Goal: Task Accomplishment & Management: Use online tool/utility

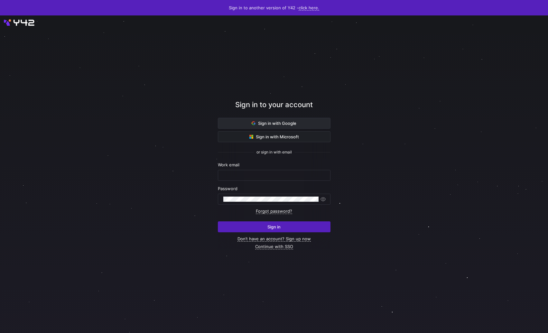
click at [246, 120] on span at bounding box center [274, 123] width 112 height 10
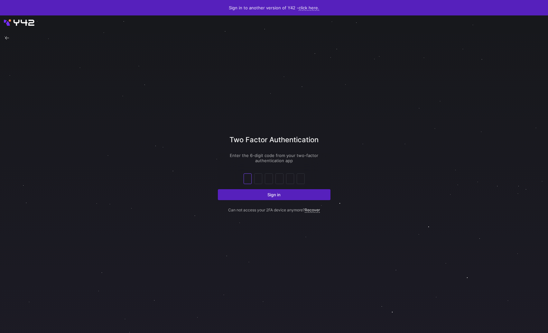
paste input "text"
click at [218, 189] on button "Sign in" at bounding box center [274, 194] width 113 height 11
click at [258, 177] on input "text" at bounding box center [258, 179] width 5 height 8
paste input "8"
type input "8"
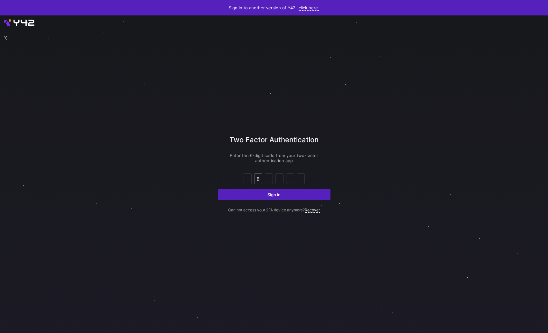
type input "9"
type input "0"
type input "7"
type input "9"
type input "7"
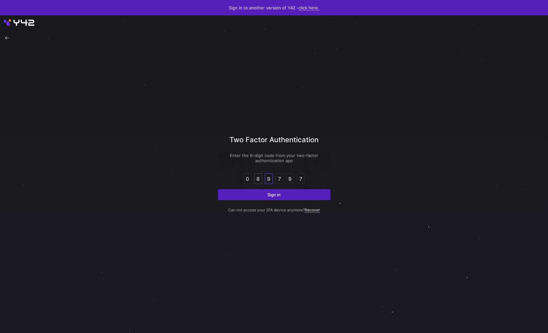
click at [218, 189] on button "Sign in" at bounding box center [274, 194] width 113 height 11
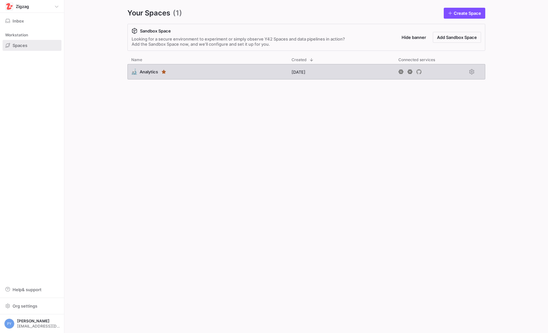
click at [148, 76] on div "🔬 Analytics" at bounding box center [207, 71] width 160 height 15
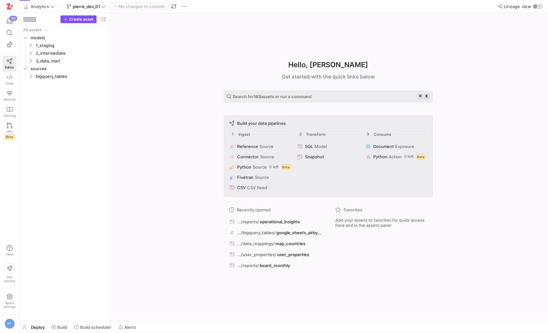
click at [120, 98] on div "Hello, [PERSON_NAME] ✨ Get started with the quick links below Search for 165 as…" at bounding box center [328, 167] width 432 height 309
click at [30, 60] on icon "Press SPACE to select this row." at bounding box center [30, 61] width 5 height 4
click at [127, 153] on div "Hello, [PERSON_NAME] ✨ Get started with the quick links below Search for 165 as…" at bounding box center [328, 167] width 432 height 309
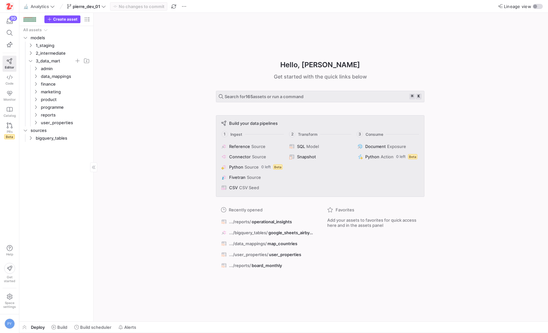
drag, startPoint x: 109, startPoint y: 158, endPoint x: 83, endPoint y: 160, distance: 25.8
click at [150, 165] on div "Hello, [PERSON_NAME] ✨ Get started with the quick links below Search for 165 as…" at bounding box center [320, 167] width 448 height 309
click at [21, 329] on span "button" at bounding box center [24, 327] width 10 height 11
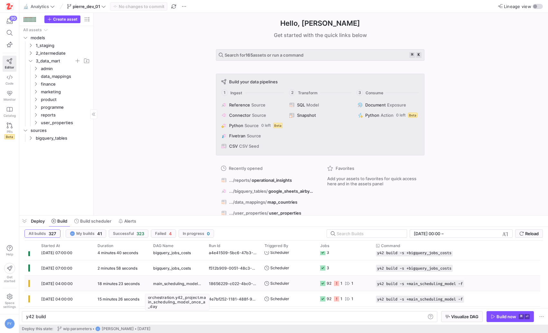
click at [178, 286] on span "main_scheduling_model_once_a_day" at bounding box center [177, 283] width 48 height 15
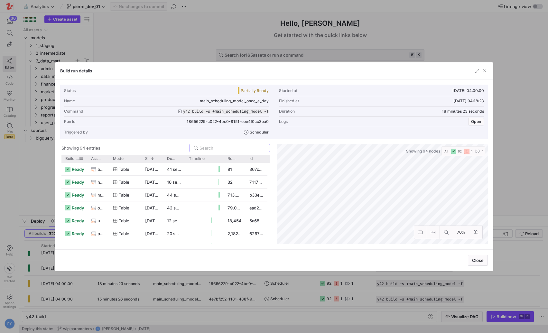
click at [76, 158] on span "Build status" at bounding box center [72, 158] width 14 height 5
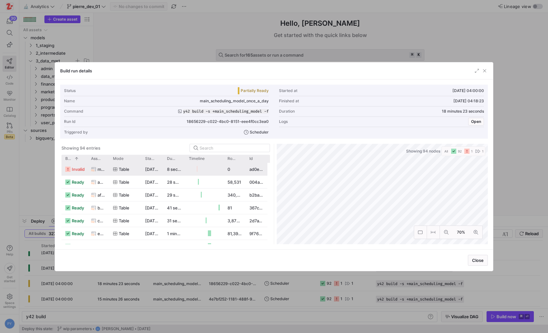
click at [76, 168] on span "invalid" at bounding box center [78, 169] width 13 height 13
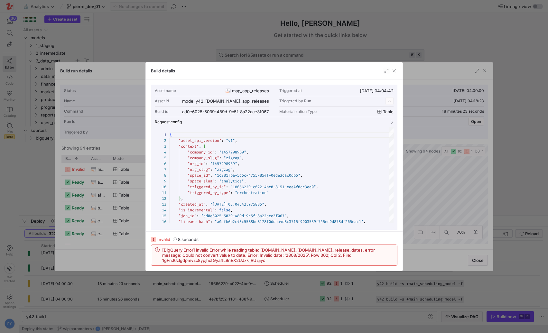
scroll to position [58, 0]
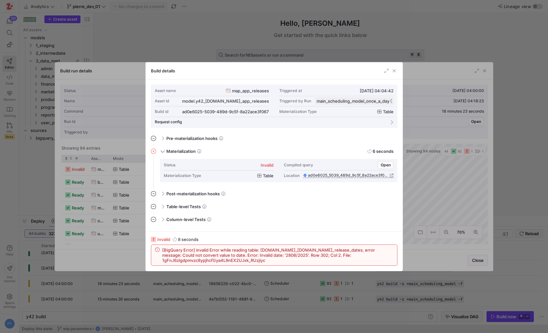
click at [253, 92] on span "map_app_releases" at bounding box center [250, 90] width 37 height 5
click at [253, 92] on div "Build run details Status Partially Ready Started at [DATE] 04:00:00 Name main_s…" at bounding box center [274, 166] width 548 height 333
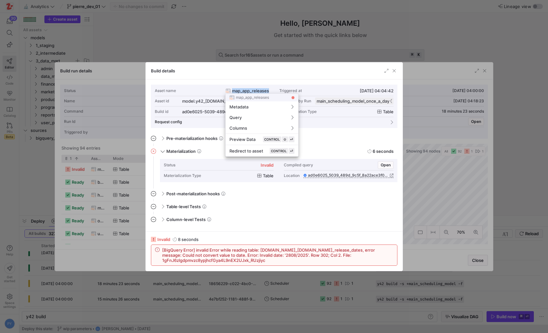
copy span "map_app_releases"
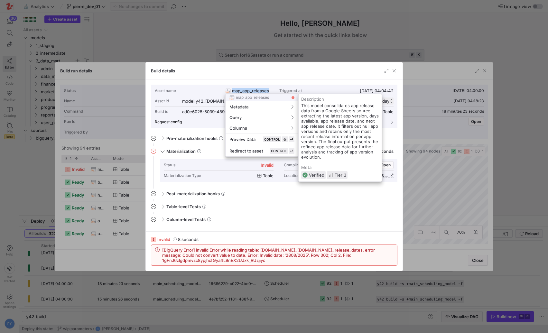
scroll to position [0, 0]
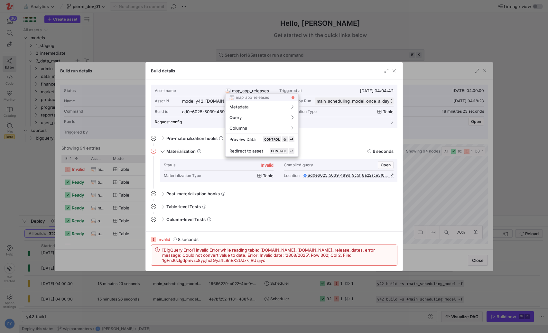
click at [376, 296] on div at bounding box center [274, 166] width 548 height 333
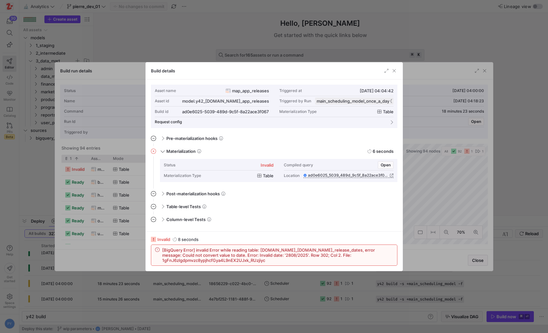
click at [122, 243] on div at bounding box center [274, 166] width 548 height 333
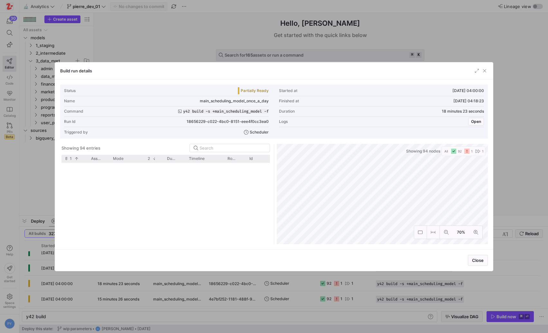
scroll to position [455, 0]
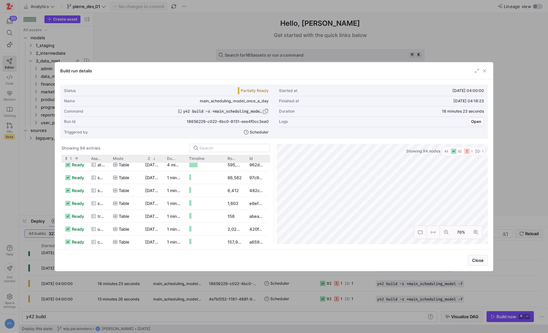
click at [266, 110] on span "button" at bounding box center [265, 111] width 6 height 6
click at [240, 316] on div at bounding box center [274, 166] width 548 height 333
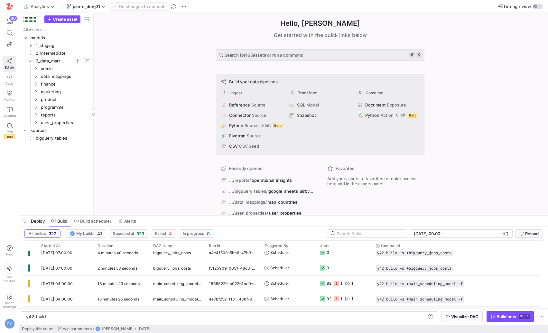
click at [239, 318] on div "y42 build" at bounding box center [226, 316] width 400 height 5
type textarea "y42 build -s +main_scheduling_model -f"
click at [491, 318] on icon "button" at bounding box center [493, 317] width 4 height 4
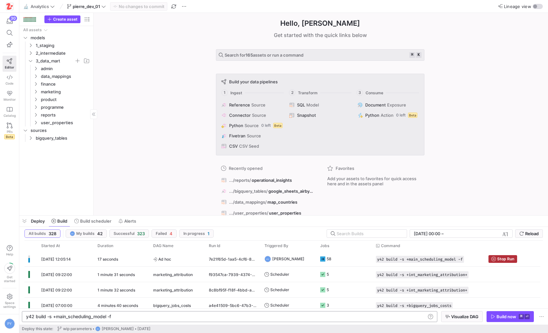
click at [129, 105] on div "Hello, [PERSON_NAME] ✨ Get started with the quick links below Search for 165 as…" at bounding box center [320, 114] width 448 height 202
click at [53, 123] on span "user_properties" at bounding box center [57, 122] width 33 height 7
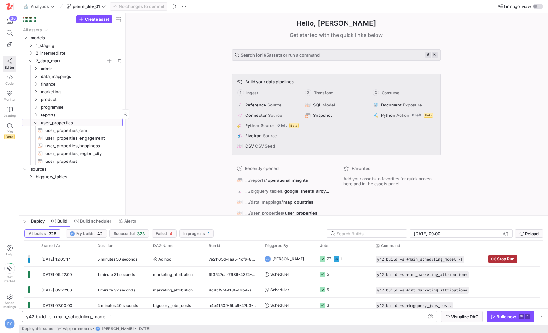
drag, startPoint x: 93, startPoint y: 130, endPoint x: 125, endPoint y: 148, distance: 36.6
click at [125, 148] on div at bounding box center [125, 114] width 0 height 202
click at [95, 138] on span "user_properties_engagement​​​​​​​​​​" at bounding box center [80, 138] width 70 height 7
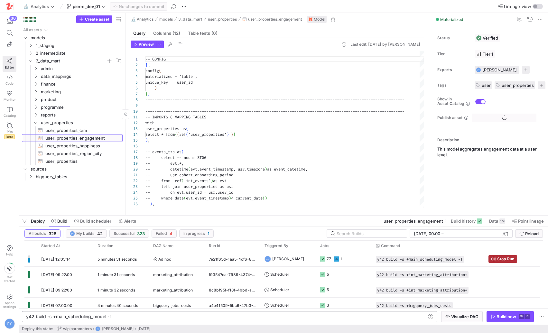
scroll to position [58, 0]
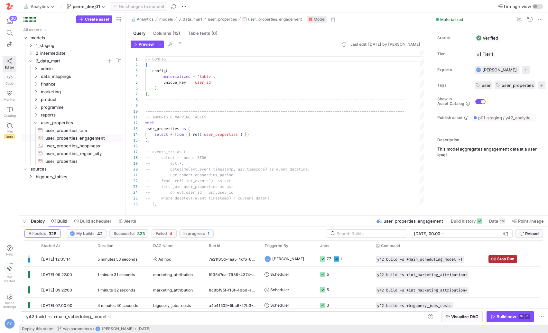
click at [14, 80] on link "Code" at bounding box center [10, 80] width 14 height 16
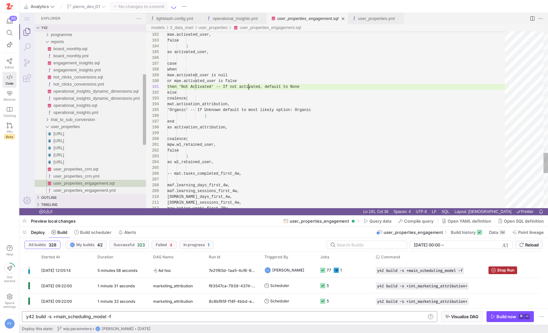
scroll to position [0, 81]
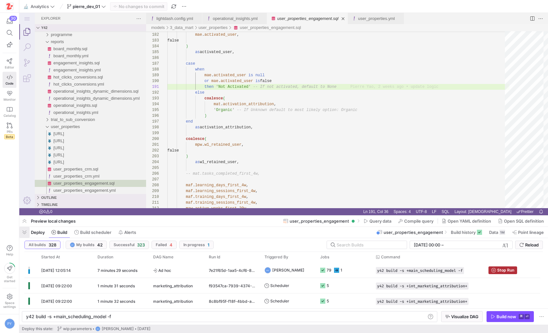
click at [22, 232] on span "button" at bounding box center [24, 232] width 10 height 11
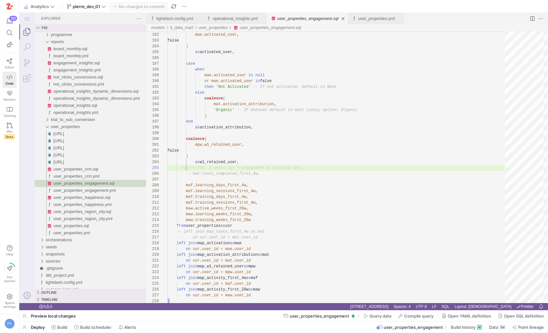
click at [328, 17] on link "user_properties_engagement.sql" at bounding box center [307, 18] width 61 height 5
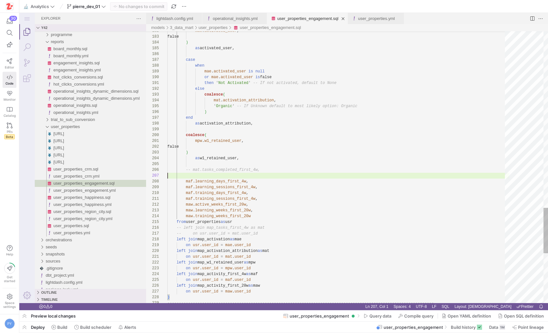
scroll to position [35, 0]
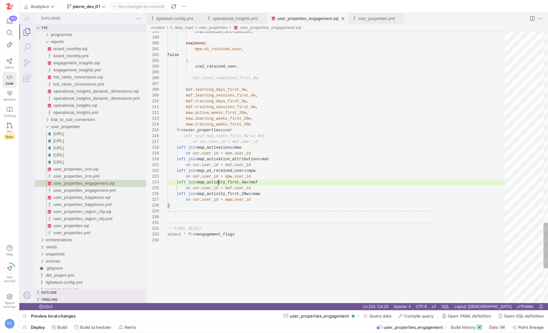
scroll to position [17, 81]
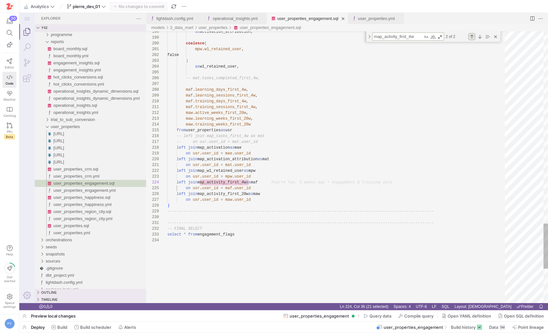
click at [472, 37] on div "Previous Match (⇧Enter)" at bounding box center [471, 36] width 7 height 7
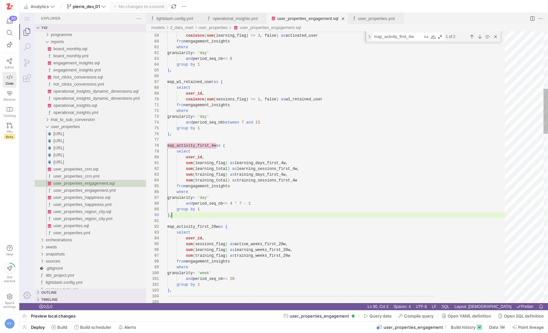
scroll to position [52, 5]
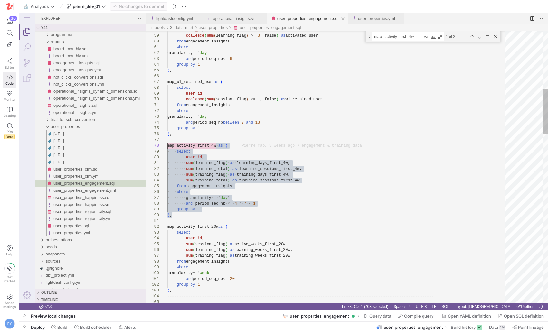
drag, startPoint x: 187, startPoint y: 215, endPoint x: 153, endPoint y: 147, distance: 76.3
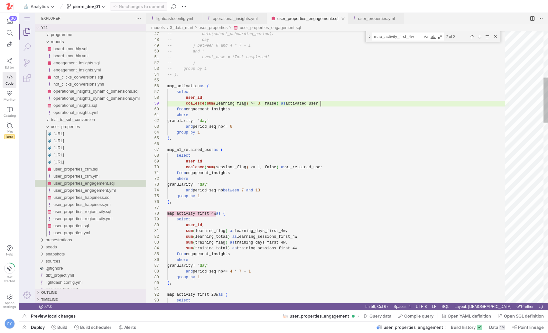
scroll to position [46, 153]
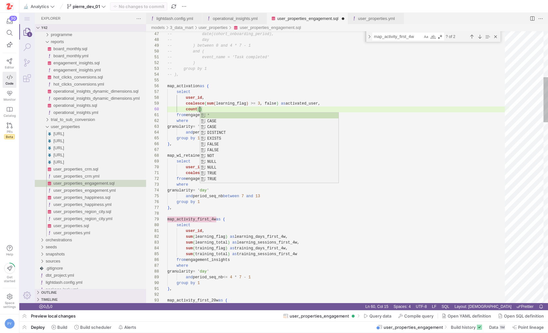
scroll to position [52, 33]
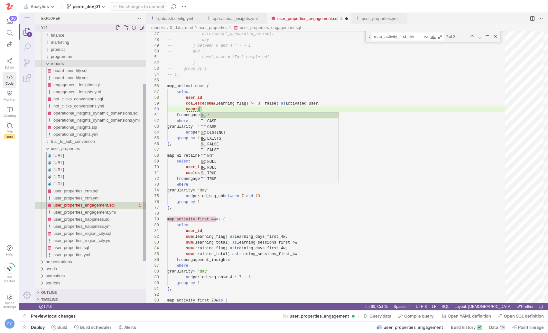
type textarea "-- event_name = 'Task completed' -- ) -- group by 1 -- ), map_activation as ( s…"
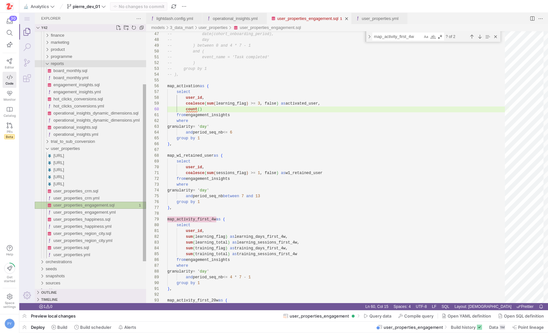
click at [67, 64] on div "reports" at bounding box center [98, 63] width 95 height 7
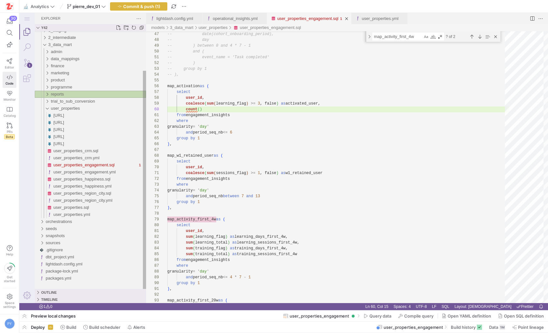
click at [59, 95] on span "reports" at bounding box center [57, 94] width 13 height 5
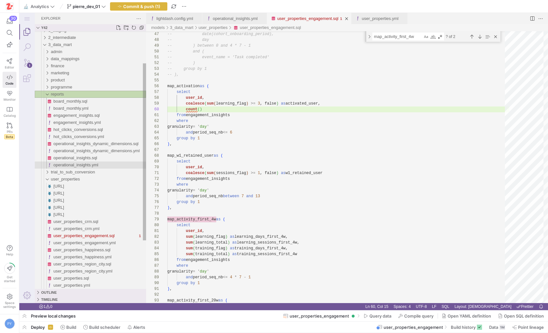
click at [68, 164] on span "operational_insights.yml" at bounding box center [75, 165] width 45 height 5
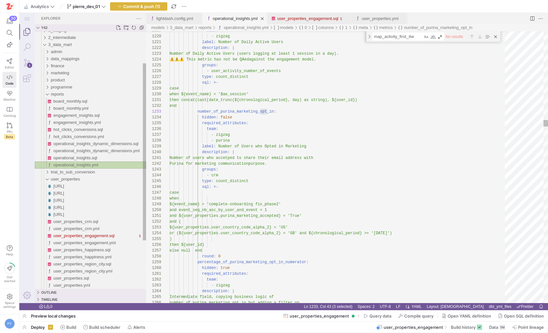
click at [68, 164] on span "operational_insights.yml" at bounding box center [75, 165] width 45 height 5
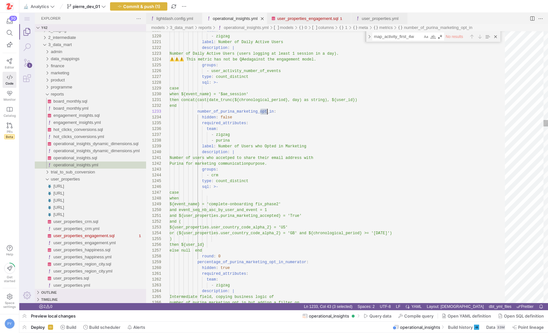
type textarea "groups: - crm type: count_distinct sql: >- case when ${event_name} = 'complete-…"
type textarea "count_distinct"
type textarea "- zigzag description: | Intermediate field, copying business logic of number_of…"
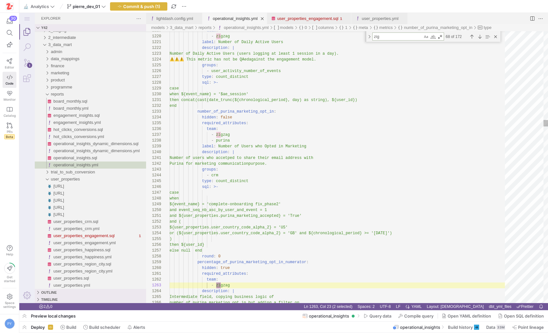
scroll to position [58, 53]
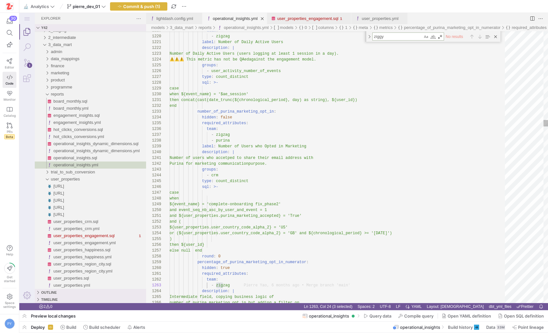
type textarea "ziggy"
type textarea "number_of_purina_marketing_opt_in: hidden: false required_attributes: team: - z…"
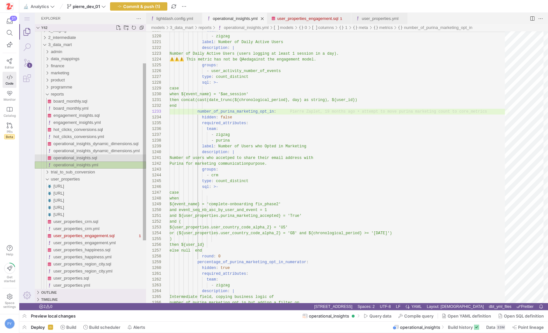
click at [82, 157] on span "operational_insights.sql" at bounding box center [75, 157] width 44 height 5
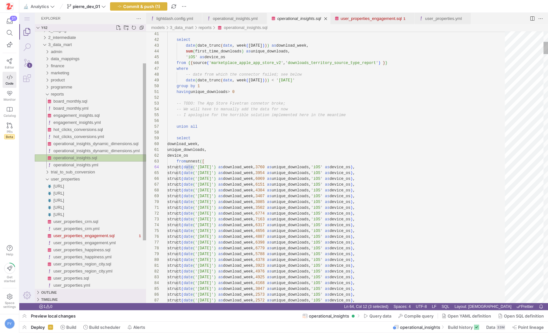
scroll to position [46, 25]
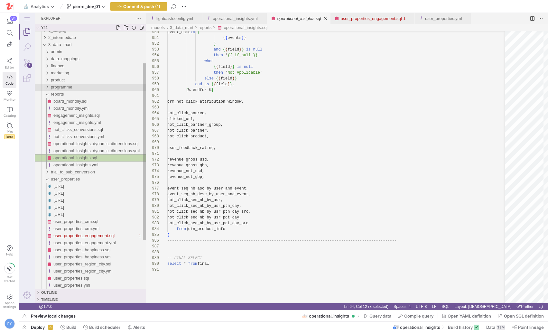
click at [63, 88] on span "programme" at bounding box center [61, 87] width 21 height 5
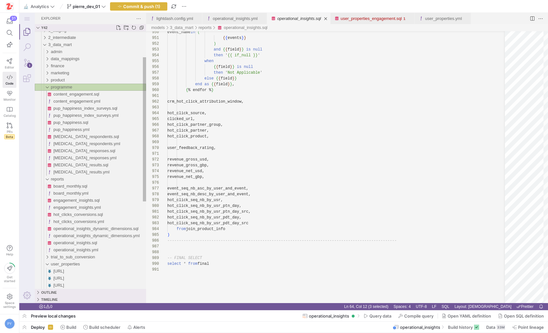
click at [65, 87] on span "programme" at bounding box center [61, 87] width 21 height 5
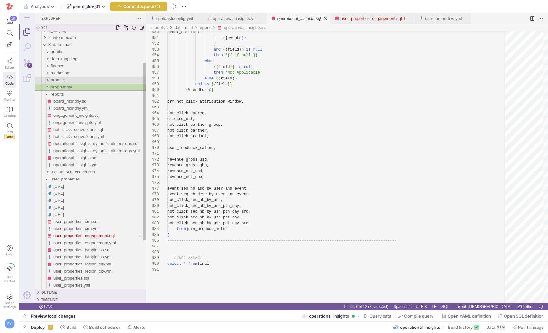
click at [65, 79] on span "product" at bounding box center [58, 80] width 14 height 5
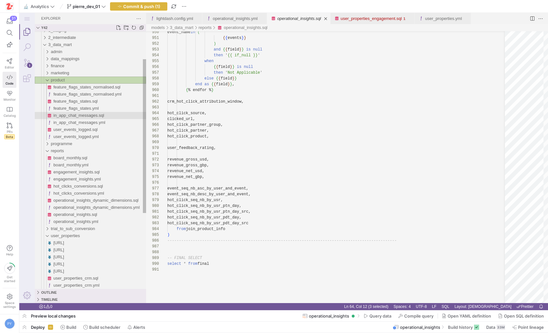
click at [86, 116] on span "in_app_chat_messages.sql" at bounding box center [78, 115] width 51 height 5
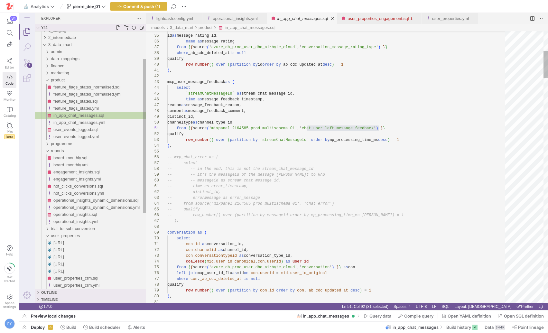
scroll to position [58, 212]
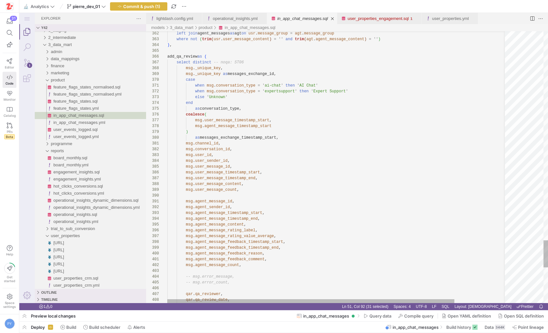
type textarea "[DOMAIN_NAME]_id, msg.conversation_id, msg.user_id, msg.user_sender_id, msg.use…"
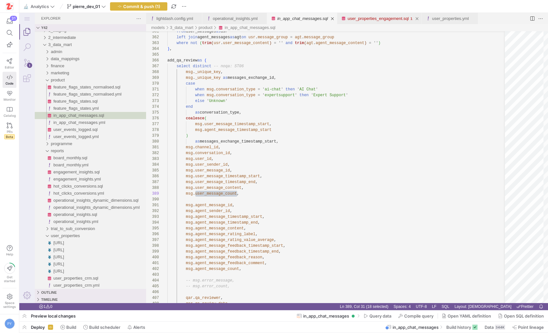
click at [393, 21] on div "user_properties_engagement.sql" at bounding box center [378, 18] width 61 height 11
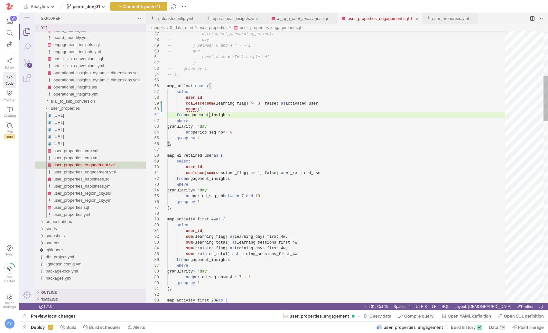
scroll to position [0, 42]
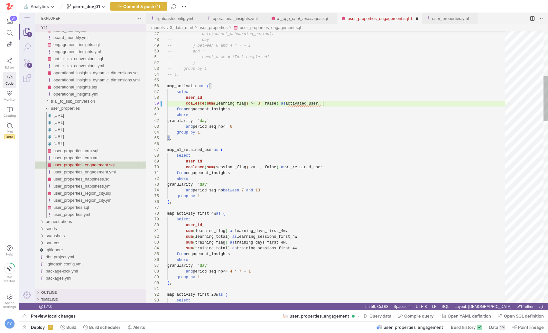
scroll to position [46, 153]
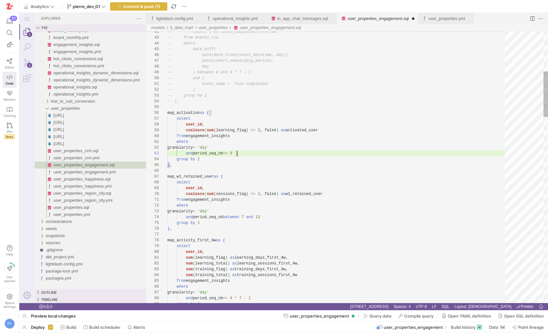
type textarea "-- event_name = 'Task completed' -- ) -- group by 1 -- ), map_activation as ( s…"
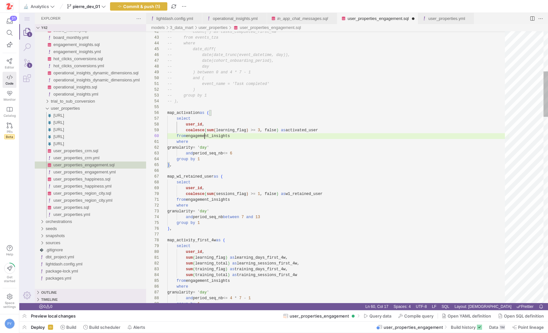
scroll to position [52, 65]
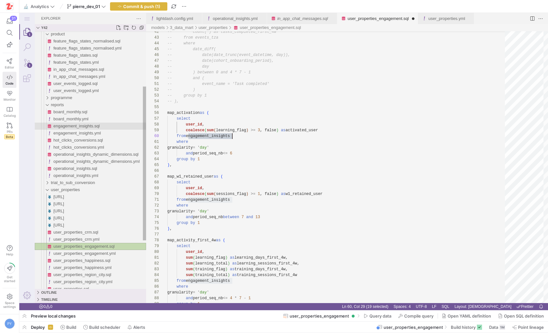
click at [88, 127] on span "engagement_insights.sql" at bounding box center [76, 126] width 46 height 5
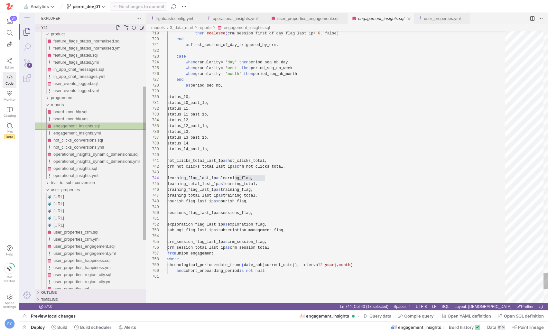
scroll to position [58, 98]
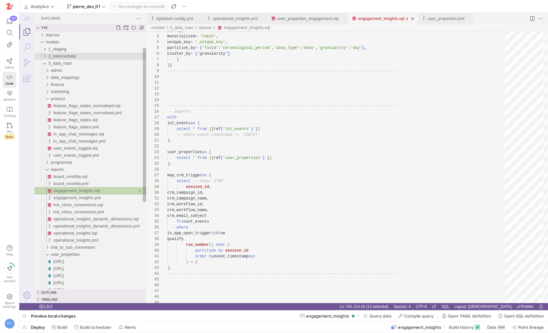
click at [70, 57] on span "2_intermediate" at bounding box center [62, 56] width 28 height 5
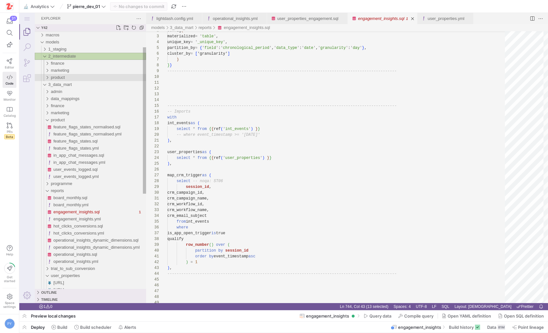
click at [68, 75] on div "product" at bounding box center [98, 77] width 95 height 7
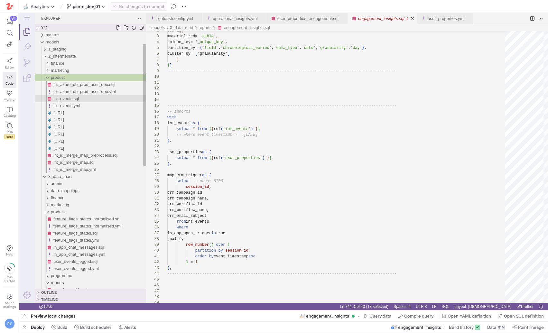
click at [68, 98] on span "int_events.sql" at bounding box center [66, 98] width 26 height 5
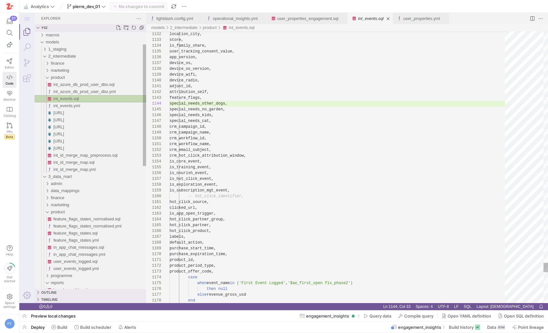
click at [68, 98] on span "int_events.sql" at bounding box center [66, 98] width 26 height 5
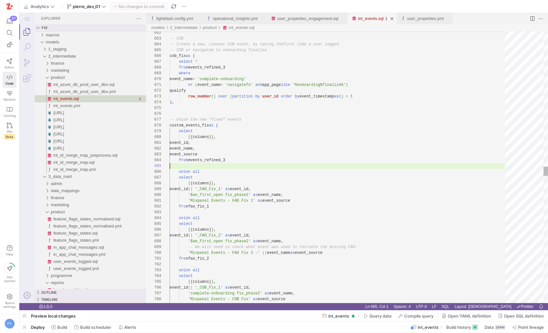
scroll to position [23, 0]
click at [263, 165] on div "union all select { { columns } } , event_id || ' _COB_Fix_1 ' as event_id, ' co…" at bounding box center [340, 50] width 340 height 7698
type textarea "or (event_name = 'navigateTo' and app_page like '%onboarding%finalize%') qualif…"
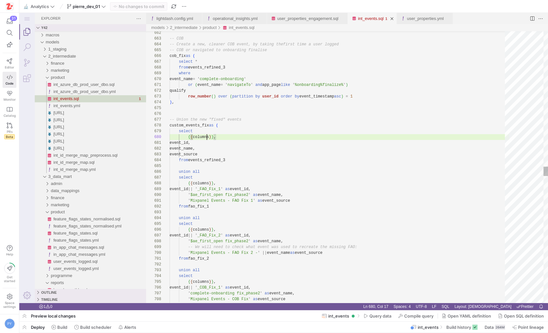
click at [206, 139] on div "union all select { { columns } } , event_id || ' _COB_Fix_1 ' as event_id, ' co…" at bounding box center [340, 50] width 340 height 7698
paste textarea "hannelType"
type textarea "channelType"
click at [279, 155] on div "union all select { { columns } } , event_id || ' _COB_Fix_1 ' as event_id, ' co…" at bounding box center [340, 45] width 340 height 7708
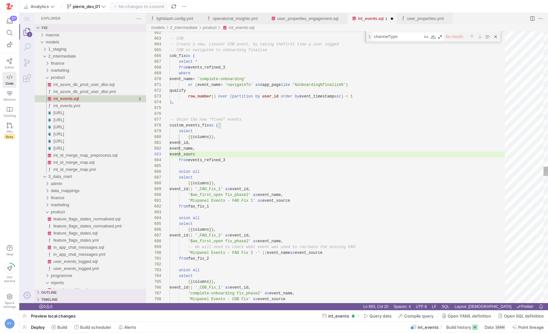
type textarea "event_id, event_name, event_source from events_refined_3 union all select {{ co…"
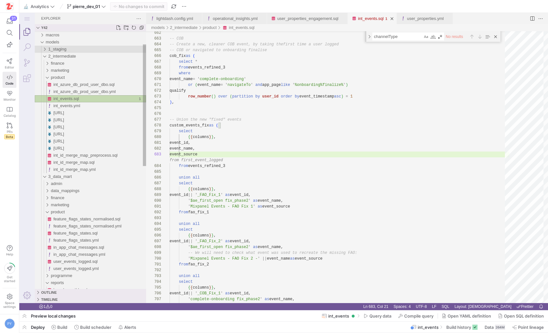
click at [66, 51] on span "1_staging" at bounding box center [57, 49] width 18 height 5
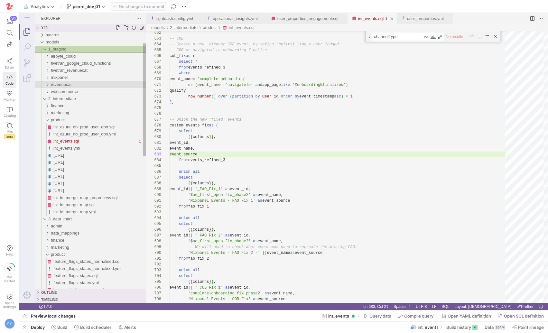
click at [71, 83] on span "revenuecat" at bounding box center [61, 84] width 21 height 5
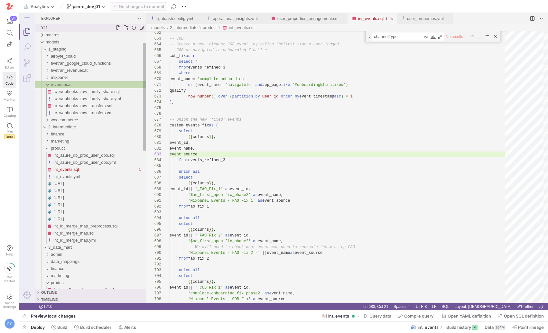
click at [71, 83] on span "revenuecat" at bounding box center [61, 84] width 21 height 5
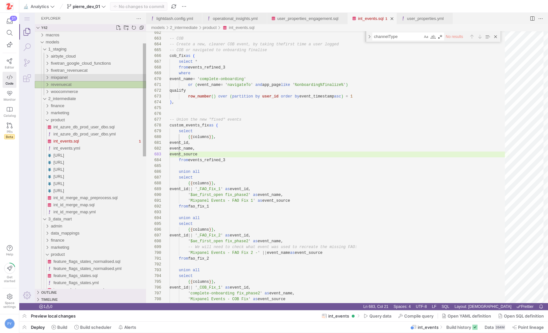
click at [70, 76] on div "mixpanel" at bounding box center [98, 77] width 95 height 7
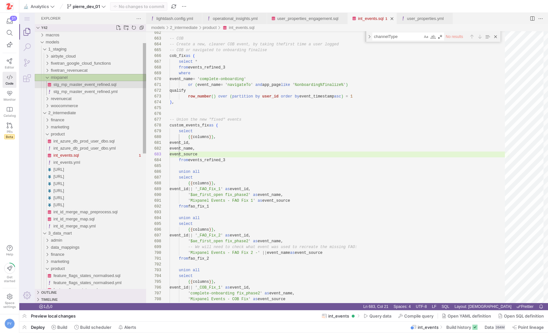
click at [73, 83] on span "stg_mp_master_event_refined.sql" at bounding box center [84, 84] width 63 height 5
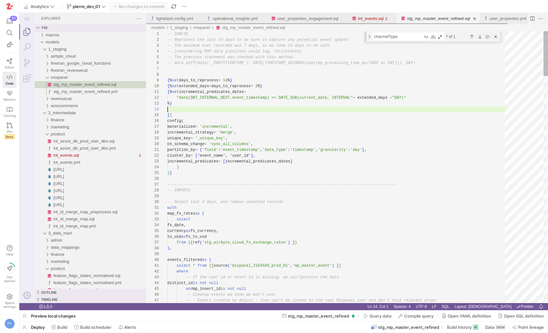
type textarea ") as boolean ) as user_feedback_negative, safe_cast(comment as string) as user_…"
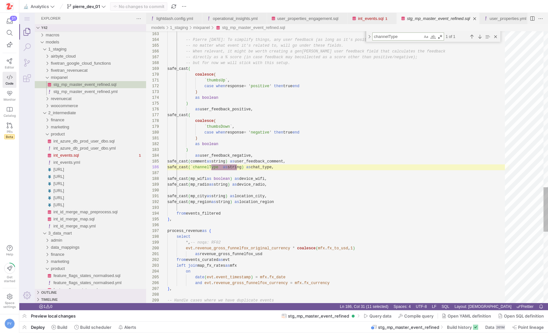
scroll to position [58, 70]
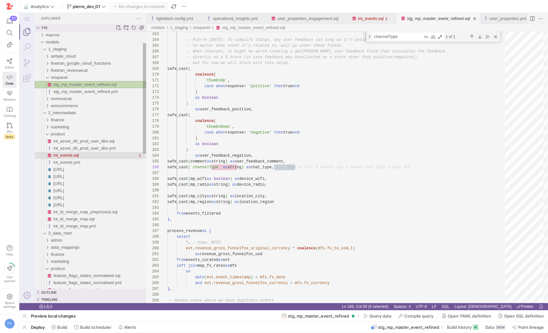
click at [78, 156] on span "int_events.sql" at bounding box center [66, 155] width 26 height 5
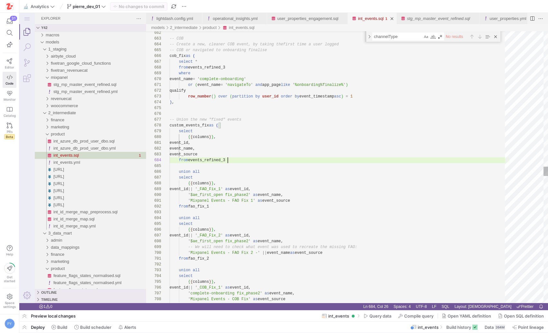
click at [256, 159] on div "-- COB -- Create a new, cleaner COB event, by taking the first time a user logg…" at bounding box center [340, 45] width 340 height 7708
type textarea "events_refined_3"
paste textarea "chat_type"
type textarea "task_is_practice, task_is_first_completed_step, task_is_first_time_step_complet…"
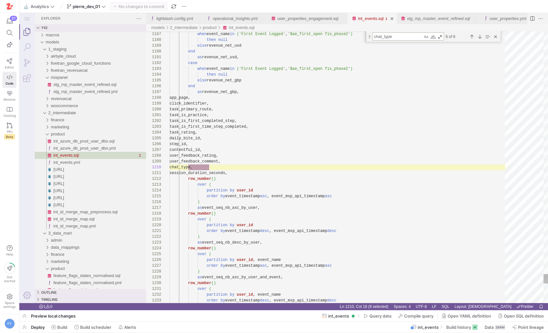
scroll to position [58, 40]
type textarea "chat_type"
click at [495, 36] on div "Close (Escape)" at bounding box center [495, 36] width 7 height 7
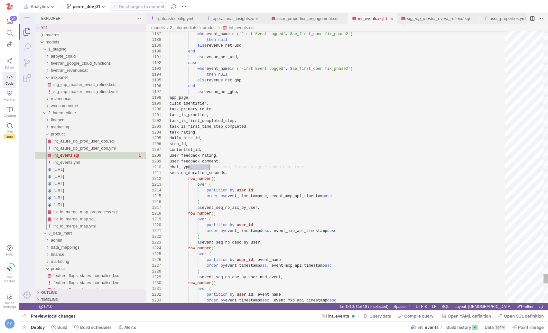
scroll to position [52, 40]
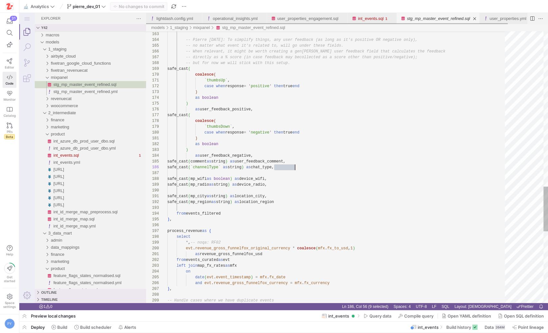
click at [436, 18] on link "stg_mp_master_event_refined.sql" at bounding box center [438, 18] width 63 height 5
click at [478, 18] on link "Close (⌘W)" at bounding box center [474, 18] width 6 height 6
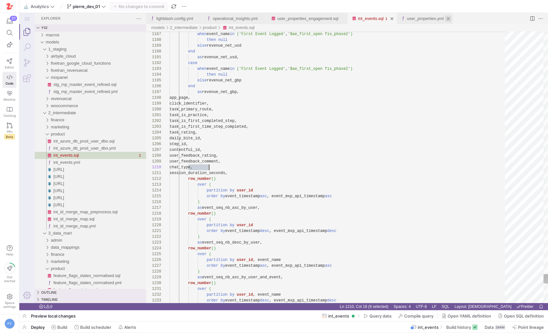
scroll to position [52, 40]
click at [451, 20] on link "Close (⌘W)" at bounding box center [448, 18] width 6 height 6
click at [199, 19] on link "Close (⌘W)" at bounding box center [197, 18] width 6 height 6
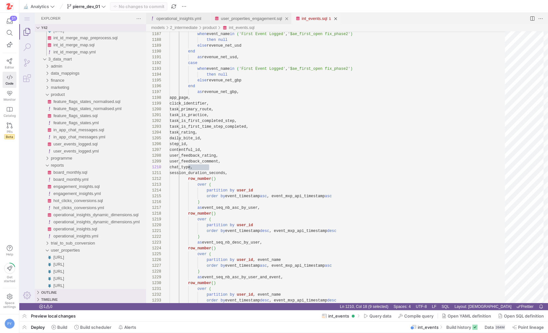
click at [261, 20] on link "user_properties_engagement.sql" at bounding box center [251, 18] width 61 height 5
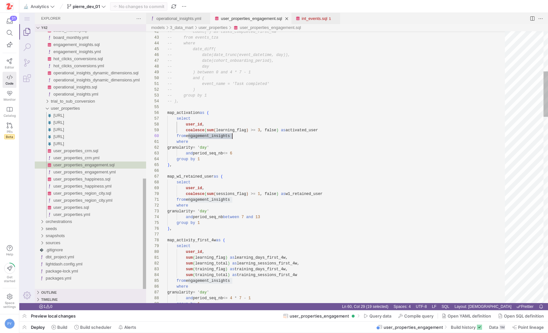
scroll to position [52, 65]
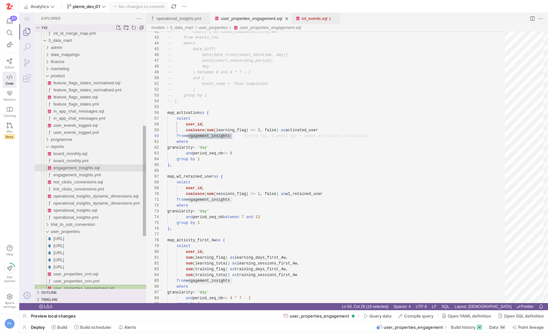
click at [82, 169] on span "engagement_insights.sql" at bounding box center [76, 167] width 46 height 5
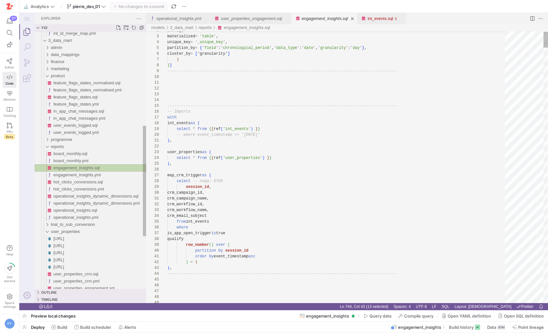
click at [82, 169] on span "engagement_insights.sql" at bounding box center [76, 167] width 46 height 5
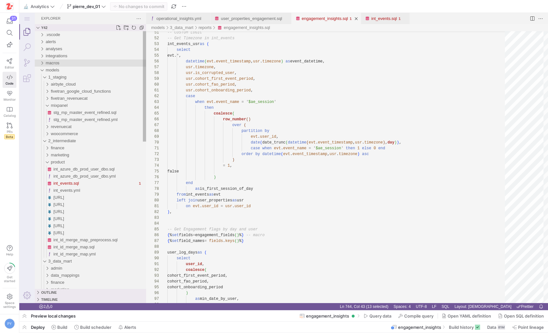
click at [58, 62] on span "macros" at bounding box center [53, 62] width 14 height 5
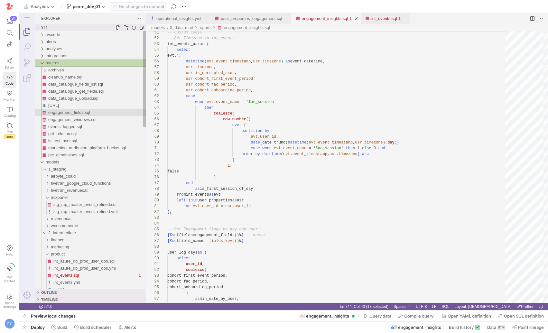
click at [73, 114] on span "engagement_fields.sql" at bounding box center [69, 112] width 42 height 5
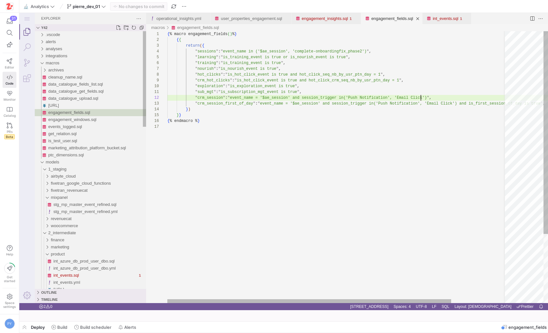
scroll to position [6, 254]
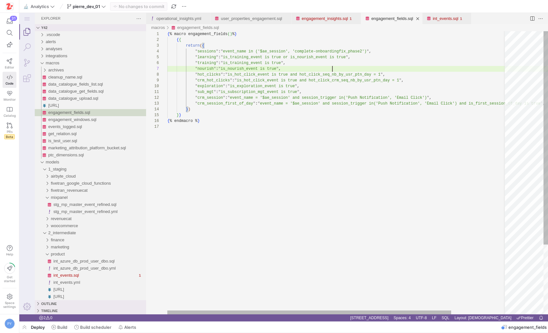
click at [344, 68] on div "{ % macro engagement_fields ( ) % } { { return ( { " sessions " : " event_name …" at bounding box center [370, 219] width 406 height 376
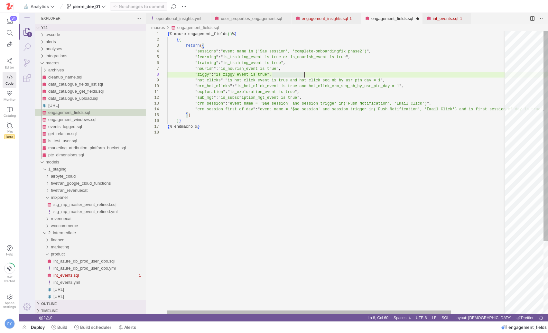
scroll to position [41, 105]
click at [273, 103] on div "{ % macro engagement_fields ( ) % } { { return ( { " sessions " : " event_name …" at bounding box center [370, 222] width 406 height 382
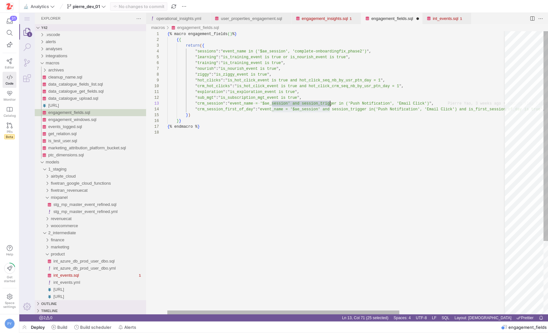
scroll to position [12, 165]
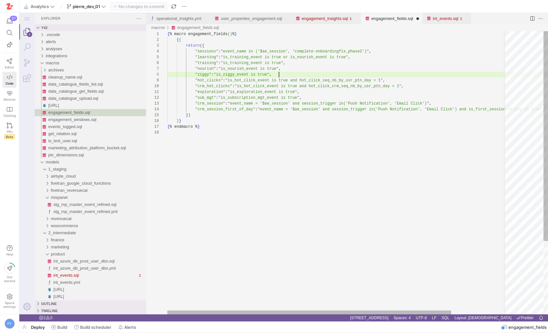
click at [279, 72] on div "{ % macro engagement_fields ( ) % } { { return ( { " sessions " : " event_name …" at bounding box center [370, 222] width 406 height 382
click at [318, 75] on div "{ % macro engagement_fields ( ) % } { { return ( { " sessions " : " event_name …" at bounding box center [370, 222] width 406 height 382
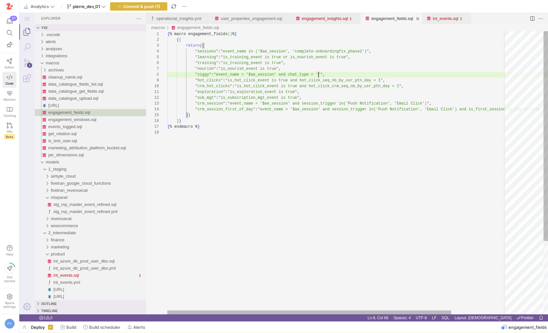
click at [318, 75] on div "{ % macro engagement_fields ( ) % } { { return ( { " sessions " : " event_name …" at bounding box center [370, 222] width 406 height 382
paste textarea "[Chat] User Sent Message"
click at [405, 76] on div "{ % macro engagement_fields ( ) % } { { return ( { " sessions " : " event_name …" at bounding box center [370, 222] width 406 height 382
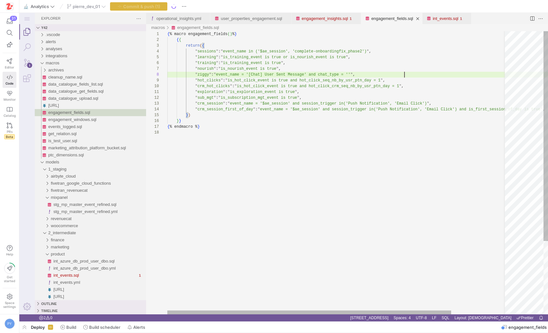
paste textarea "elds() %} {{ return({ "sessions": "event_name in ('$ae_session', 'complete-onbo…"
click at [442, 77] on div "{ % macro engagement_fields ( ) % } { { return ( { " sessions " : " event_name …" at bounding box center [370, 222] width 406 height 382
click at [206, 74] on div "{ % macro engagement_fields ( ) % } { { return ( { " sessions " : " event_name …" at bounding box center [370, 222] width 406 height 382
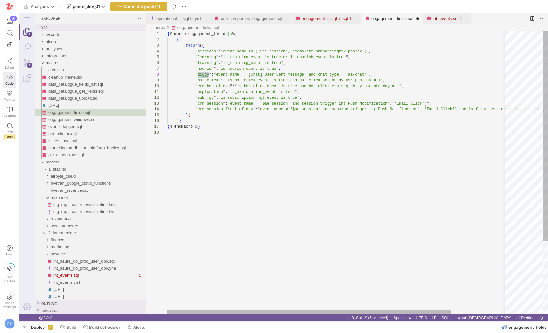
scroll to position [41, 42]
type textarea "learning": "is_training_event is true or is_nourish_event is true", "training":…"
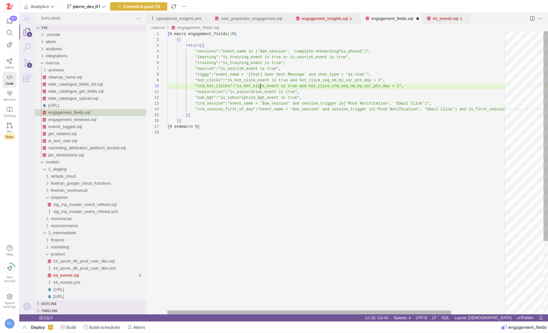
click at [261, 88] on div "{ % macro engagement_fields ( ) % } { { return ( { " sessions " : " event_name …" at bounding box center [370, 222] width 406 height 382
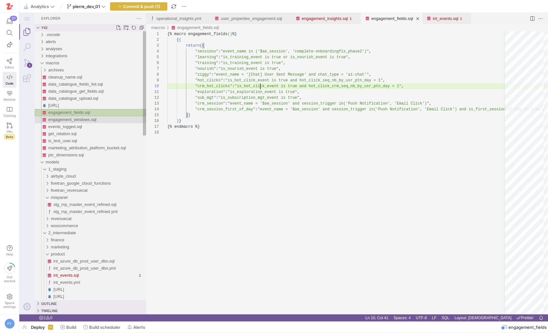
click at [92, 117] on span "engagement_windows.sql" at bounding box center [72, 119] width 48 height 5
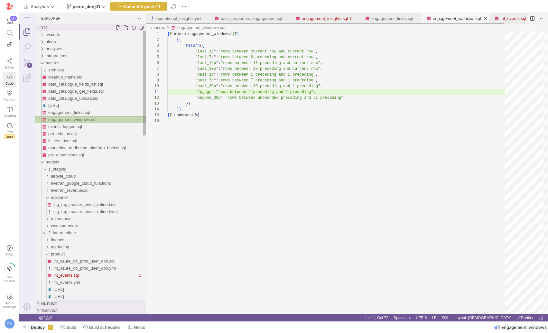
scroll to position [29, 165]
click at [87, 113] on span "engagement_fields.sql" at bounding box center [69, 112] width 42 height 5
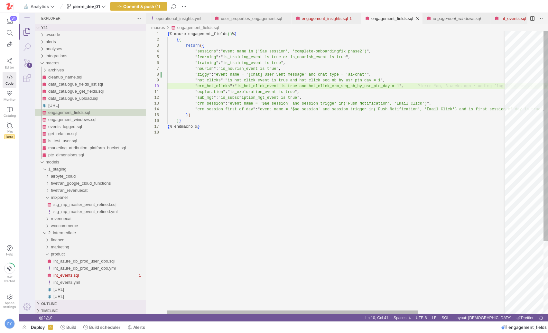
type textarea ""exploration": "is_exploration_event is true", "sub_mgt": "is_subscription_mgt_…"
click at [264, 98] on div "{ % macro engagement_fields ( ) % } { { return ( { " sessions " : " event_name …" at bounding box center [397, 222] width 460 height 382
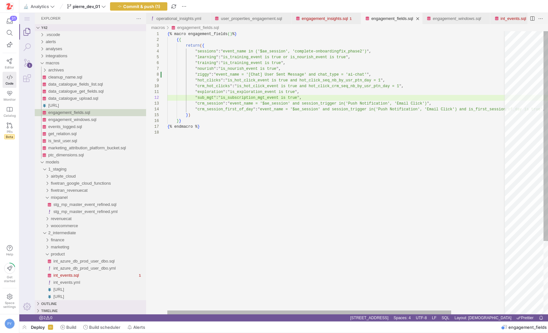
click at [320, 108] on div "{ % macro engagement_fields ( ) % } { { return ( { " sessions " : " event_name …" at bounding box center [370, 222] width 406 height 382
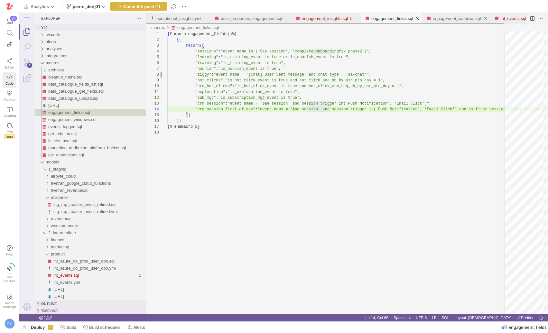
click at [476, 18] on link "engagement_windows.sql" at bounding box center [457, 18] width 48 height 5
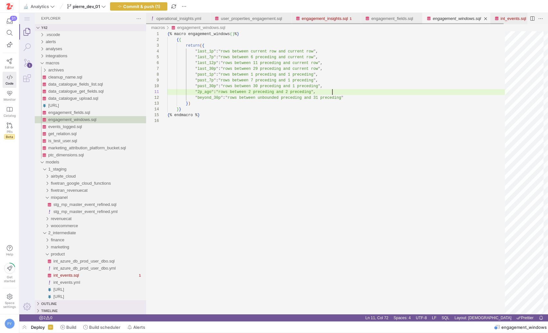
scroll to position [0, 165]
click at [489, 17] on link "Close (⌘W)" at bounding box center [485, 18] width 6 height 6
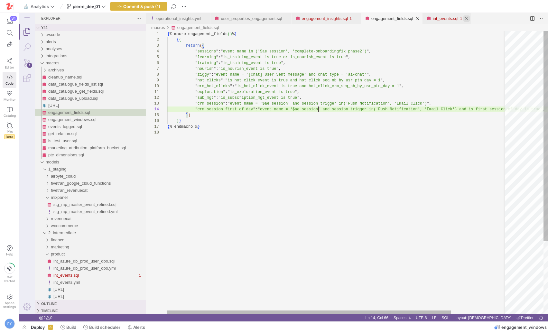
scroll to position [17, 151]
click at [452, 19] on link "int_events.sql" at bounding box center [446, 18] width 26 height 5
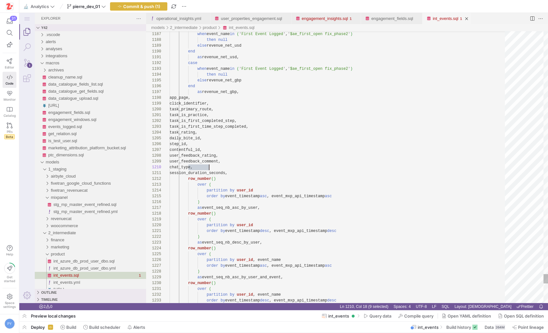
scroll to position [52, 40]
click at [470, 18] on link "Close (⌘W)" at bounding box center [466, 18] width 6 height 6
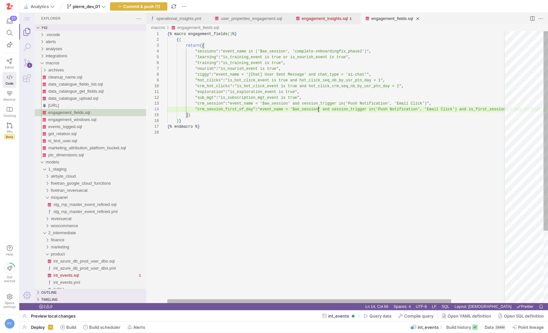
scroll to position [17, 151]
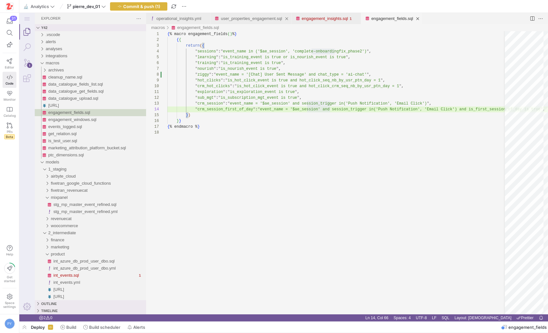
click at [256, 22] on div "user_properties_engagement.sql" at bounding box center [251, 18] width 61 height 11
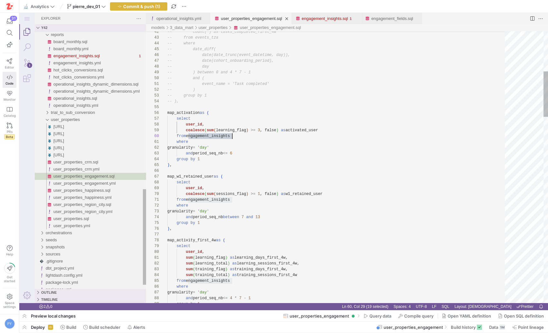
scroll to position [52, 65]
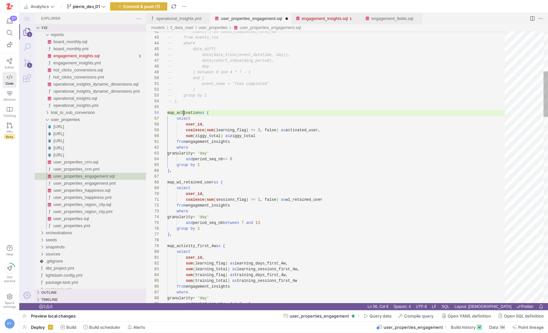
type textarea "-- event_name = 'Task completed' -- ) -- group by 1 -- ), map_activation as ( s…"
type textarea "map_activation"
click at [480, 36] on div "Next Match (Enter)" at bounding box center [479, 36] width 7 height 7
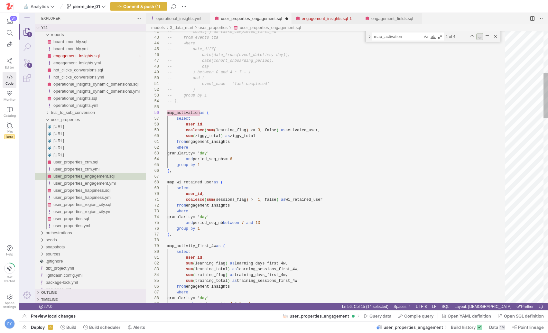
scroll to position [58, 33]
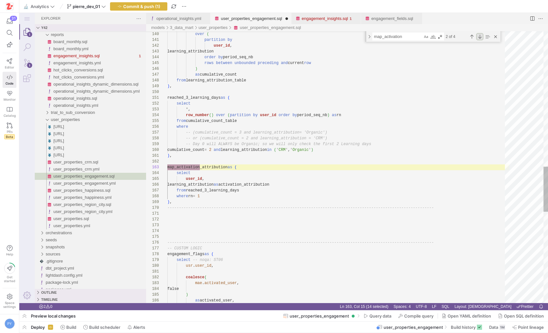
click at [479, 36] on div "Next Match (Enter)" at bounding box center [479, 36] width 7 height 7
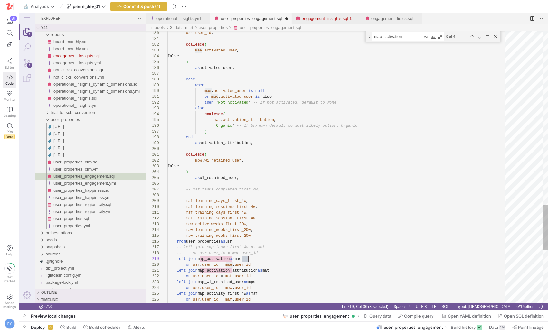
scroll to position [41, 0]
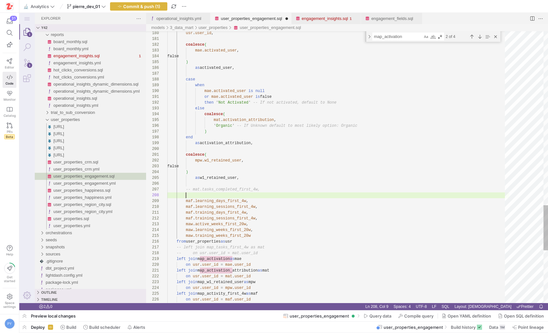
scroll to position [41, 19]
paste textarea "ziggy_total"
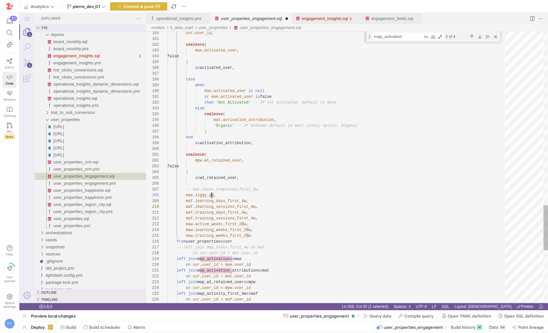
scroll to position [41, 42]
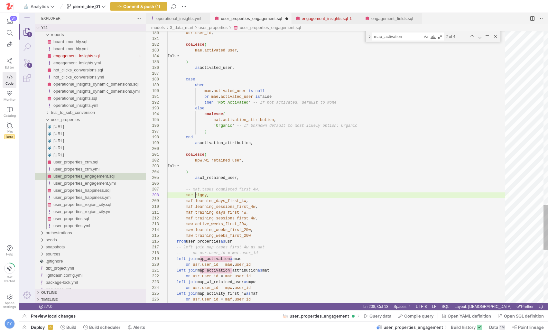
paste textarea "w0"
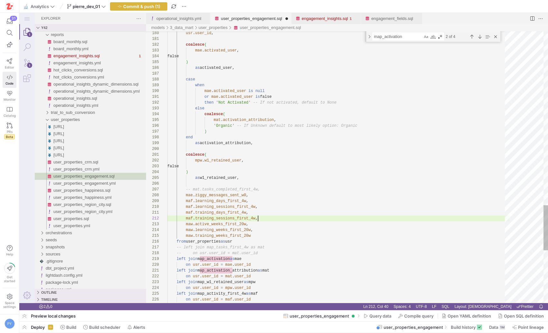
type textarea "[DOMAIN_NAME]_days_first_4w, [DOMAIN_NAME]_sessions_first_4w, maw.active_weeks_…"
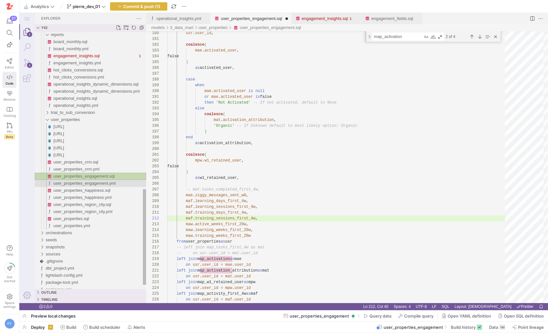
click at [99, 183] on span "user_properties_engagement.yml" at bounding box center [84, 183] width 62 height 5
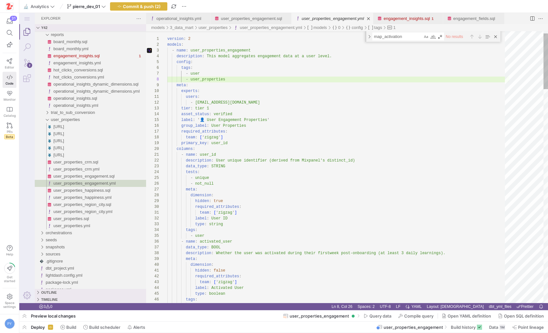
type textarea "- name: user_id description: User unique identifier (derived from Mixpanel's di…"
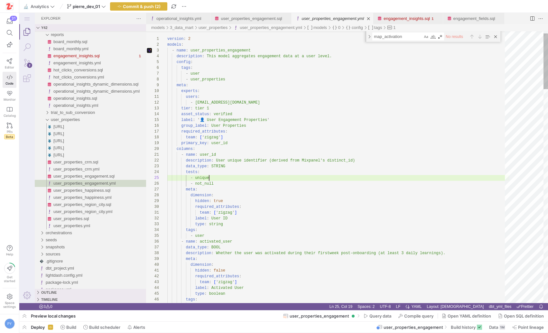
scroll to position [23, 42]
type textarea "unique"
type textarea "team: ['zigzag'] label: User ID type: string tags: - user - name: activated_use…"
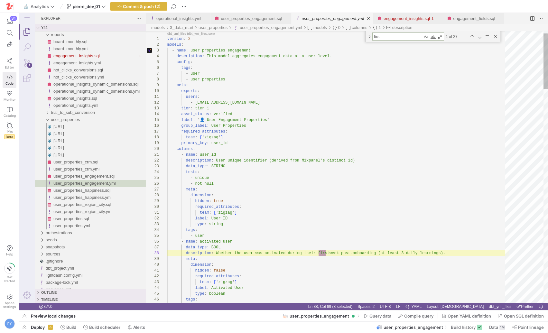
type textarea "first"
type textarea "tags: - user - name: learning_days_first_4w data_type: INT64 description: Numbe…"
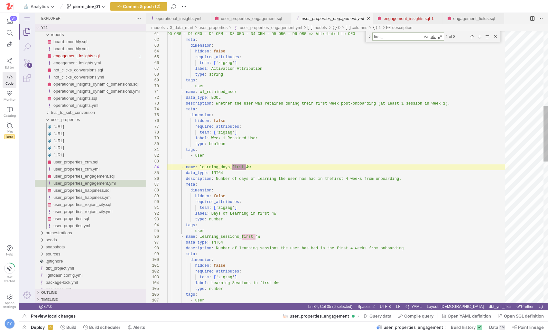
scroll to position [58, 79]
type textarea "first_"
click at [183, 160] on div "D0 ORG - D1 ORG - D2 CRM - D3 ORG - D4 C RM - D5 ORG - D6 ORG => Attributed to …" at bounding box center [338, 330] width 342 height 1324
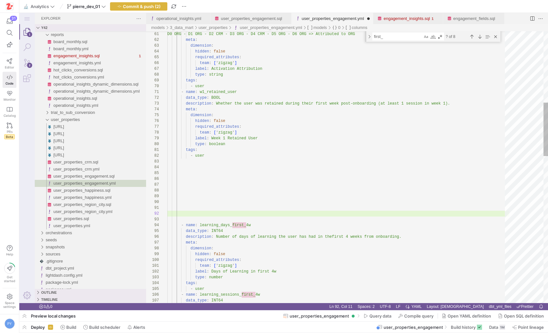
scroll to position [17, 0]
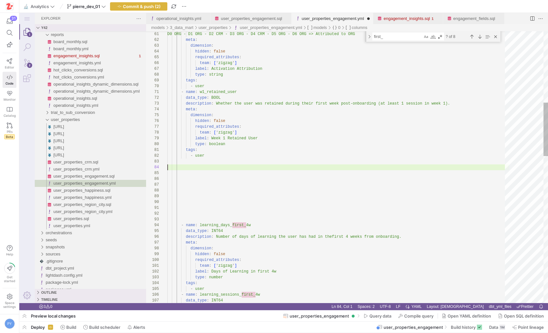
paste textarea "ziggy_messages_sent_w0"
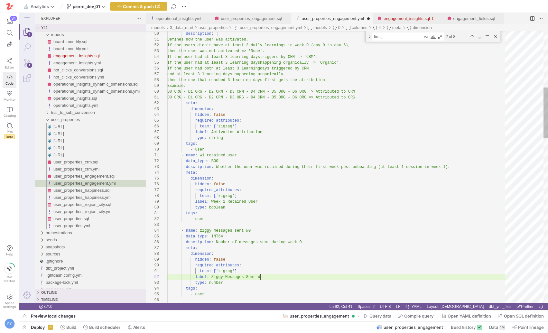
scroll to position [6, 95]
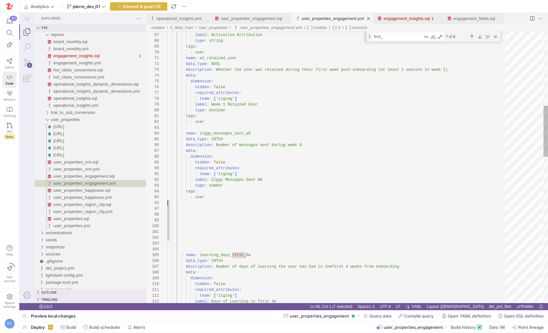
scroll to position [29, 0]
drag, startPoint x: 219, startPoint y: 246, endPoint x: 150, endPoint y: 200, distance: 82.6
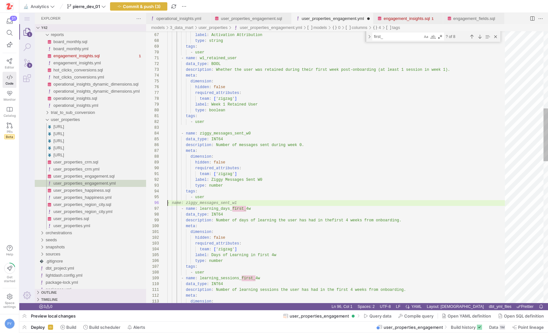
click at [294, 188] on div "team : [ ' zigzag ' ] label : Activation Attribution type : string tags : - use…" at bounding box center [338, 333] width 342 height 1399
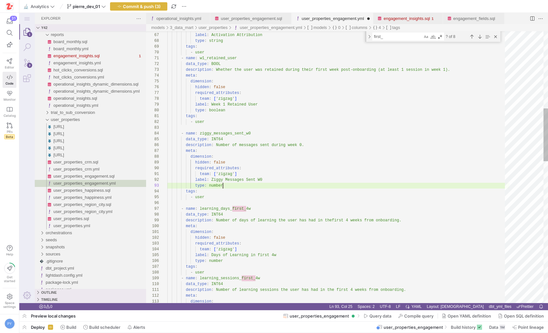
scroll to position [12, 56]
type textarea "team: ['zigzag'] label: Ziggy Messages Sent W0 type: number tags: - user - name…"
click at [153, 8] on span "Commit & push (3)" at bounding box center [142, 6] width 38 height 5
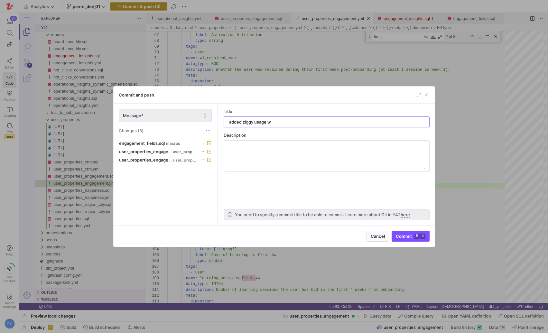
type input "added ziggy usage w0"
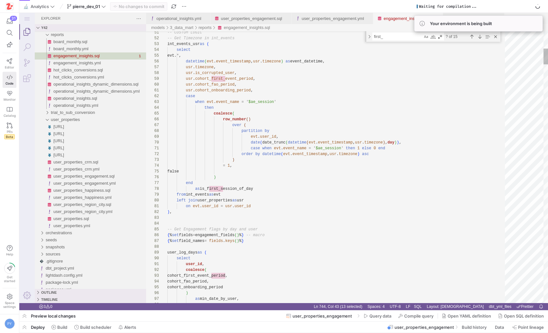
click at [406, 19] on link "engagement_insights.sql" at bounding box center [407, 18] width 46 height 5
click at [23, 330] on span "button" at bounding box center [24, 327] width 10 height 11
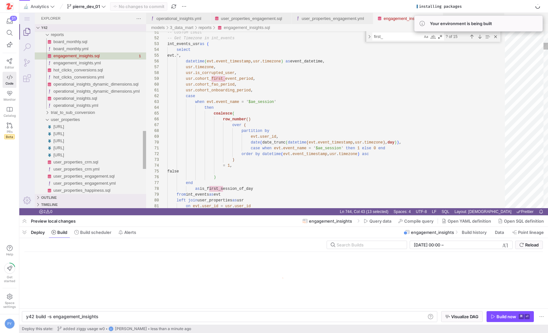
scroll to position [0, 72]
click at [111, 317] on div "y42 build -s engagement_insights" at bounding box center [226, 316] width 400 height 5
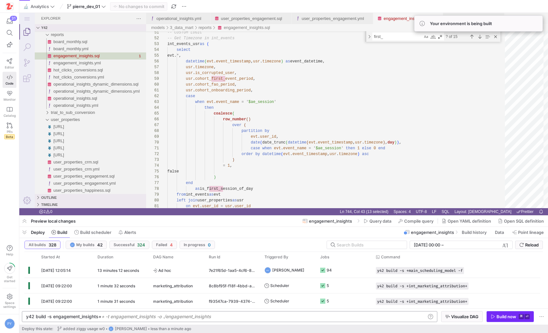
type textarea "y42 build -s engagement_insights+"
click at [505, 315] on div "Build now" at bounding box center [507, 316] width 20 height 5
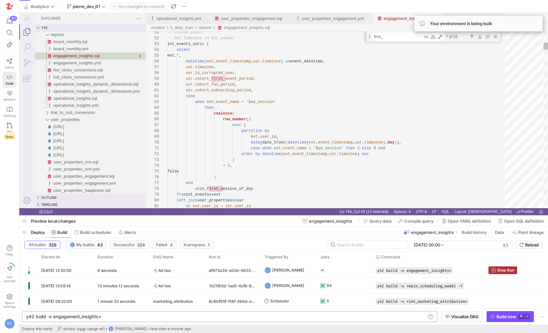
type textarea "case when evt.event_name = '$ae_session' then 1 else 0 end order by datetime(ev…"
